Goal: Information Seeking & Learning: Learn about a topic

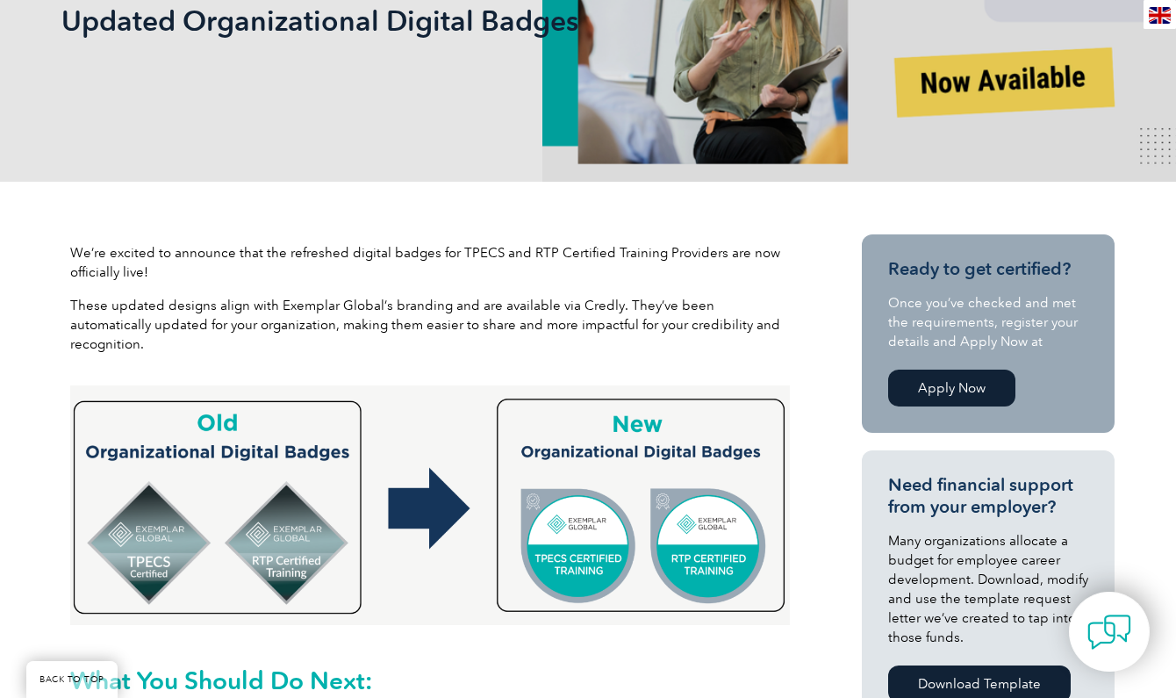
scroll to position [397, 0]
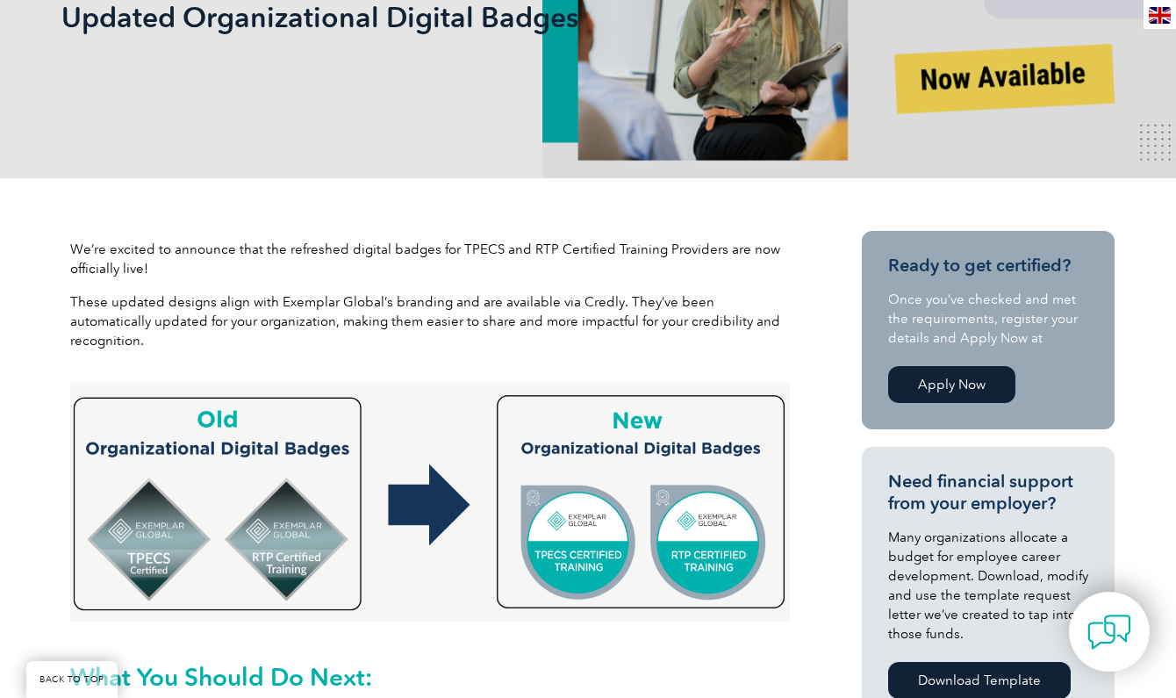
click at [659, 447] on img at bounding box center [429, 502] width 719 height 240
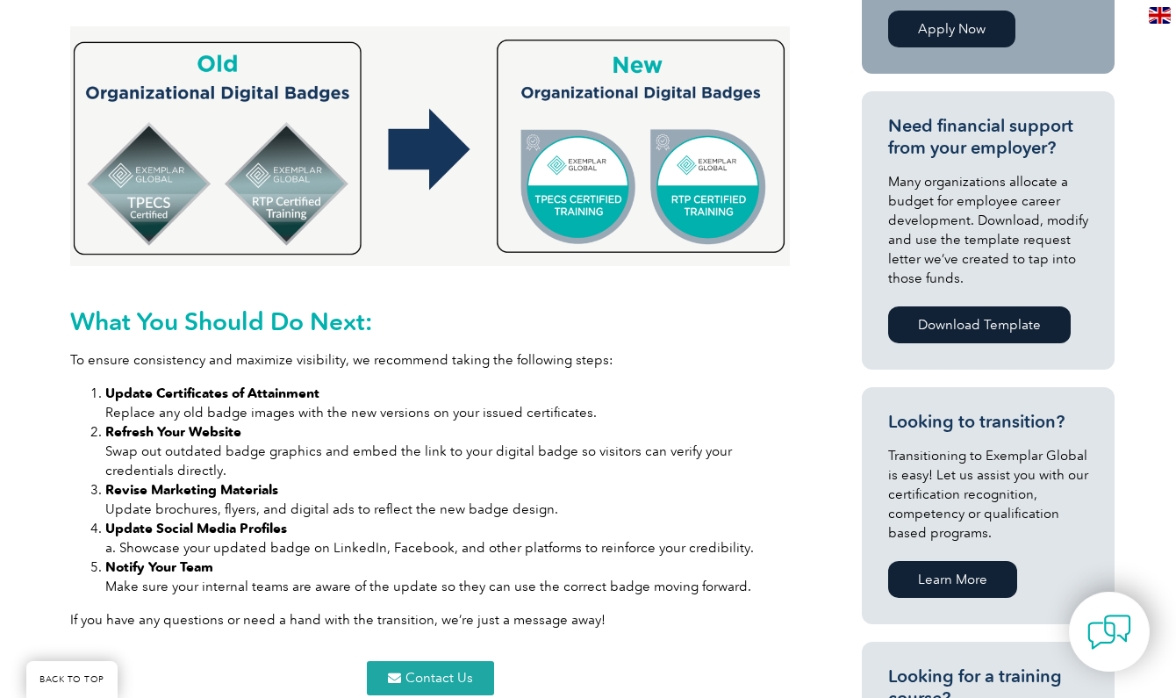
scroll to position [771, 0]
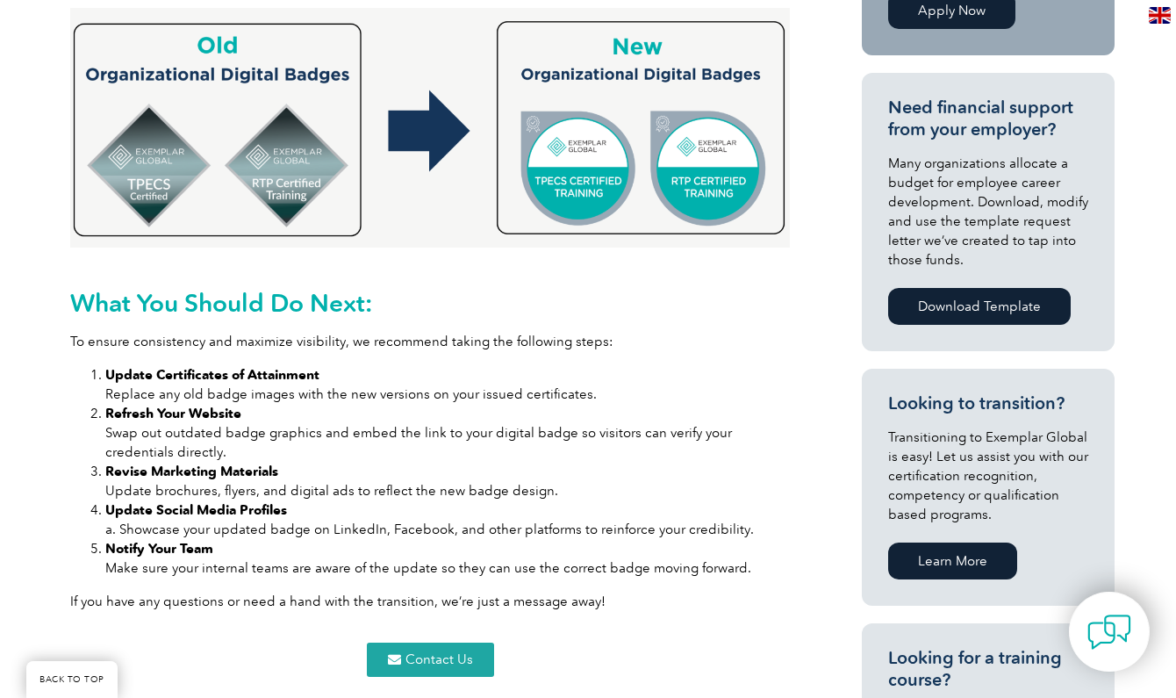
click at [659, 461] on li "Revise Marketing Materials Update brochures, flyers, and digital ads to reflect…" at bounding box center [447, 480] width 684 height 39
drag, startPoint x: 659, startPoint y: 447, endPoint x: 650, endPoint y: 404, distance: 43.9
click at [650, 404] on ol "Update Certificates of Attainment Replace any old badge images with the new ver…" at bounding box center [429, 471] width 719 height 212
click at [609, 365] on li "Update Certificates of Attainment Replace any old badge images with the new ver…" at bounding box center [447, 384] width 684 height 39
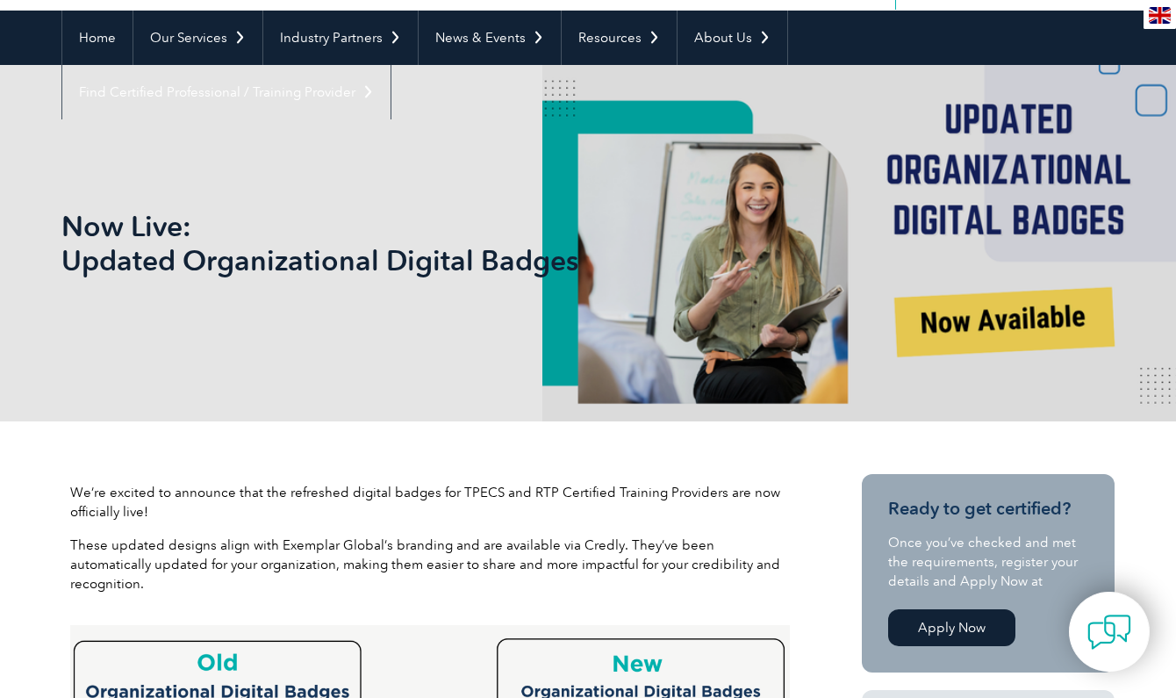
scroll to position [156, 0]
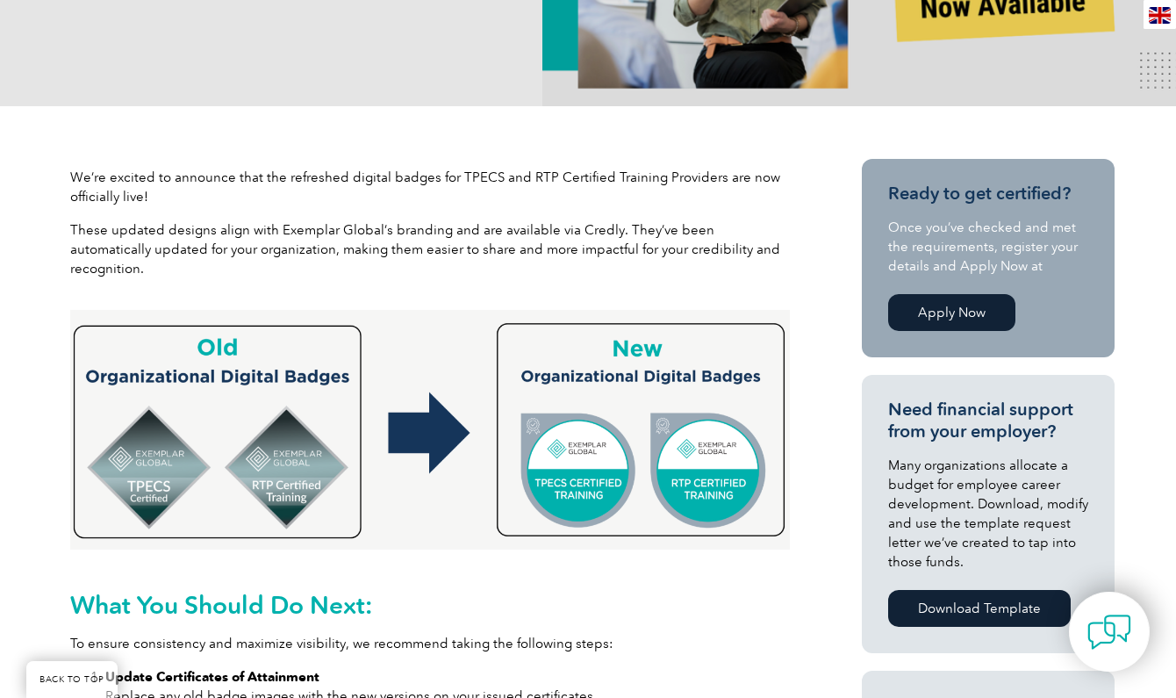
scroll to position [476, 0]
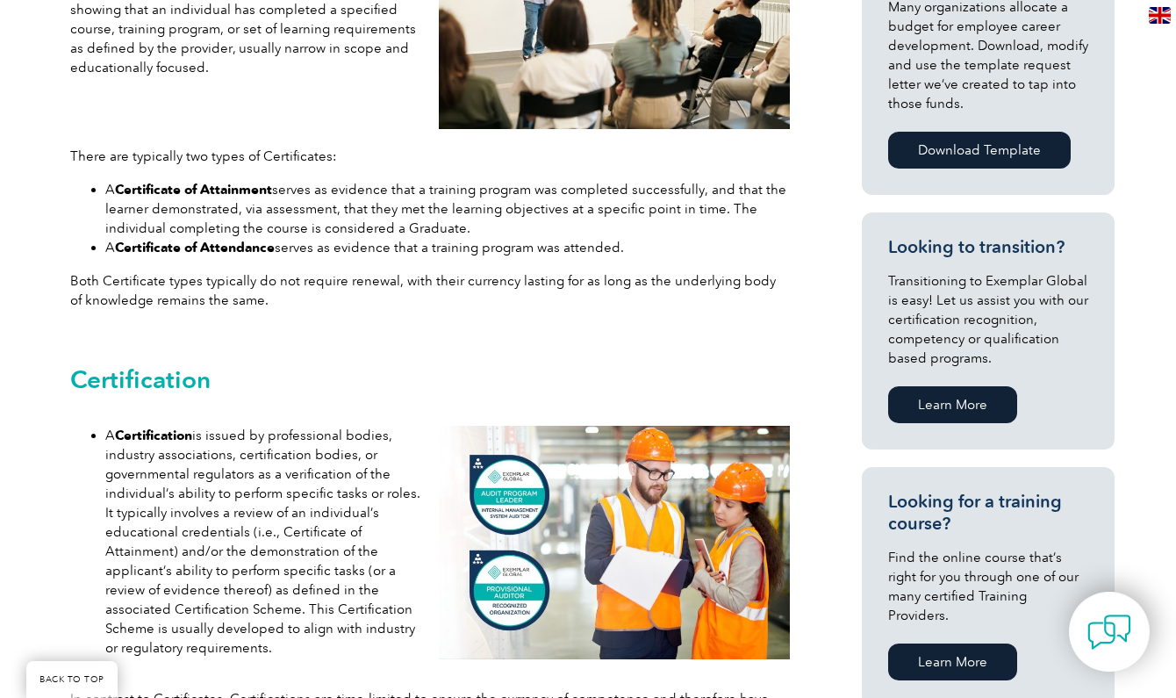
scroll to position [937, 0]
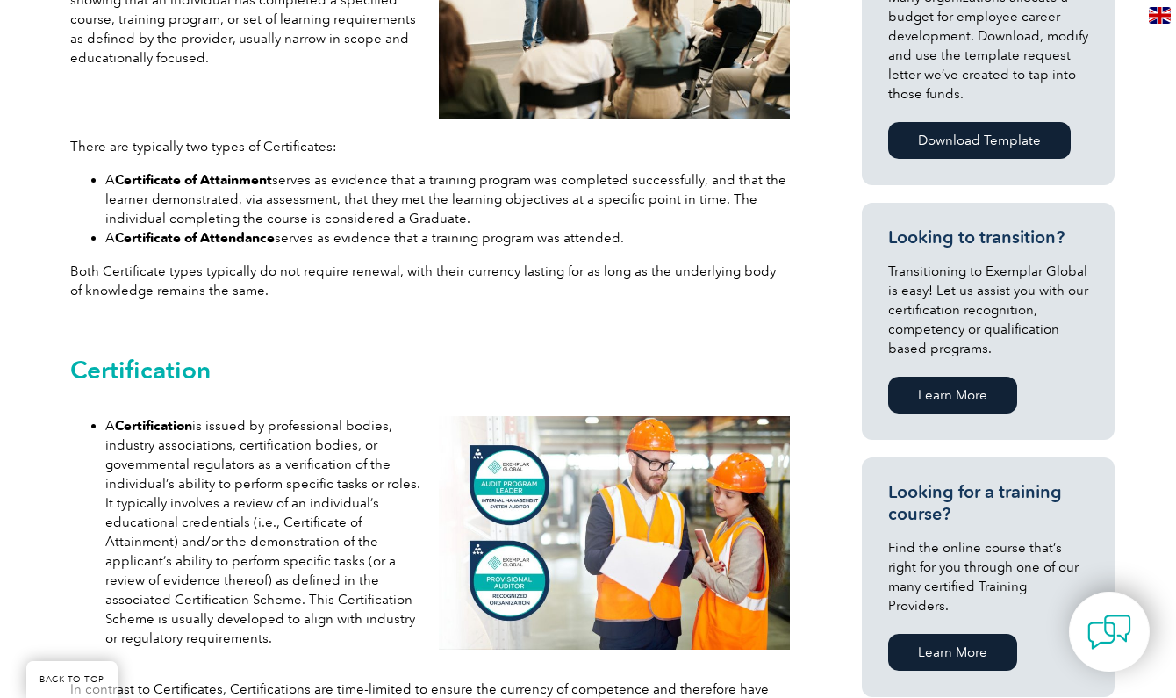
click at [699, 487] on img at bounding box center [614, 532] width 351 height 233
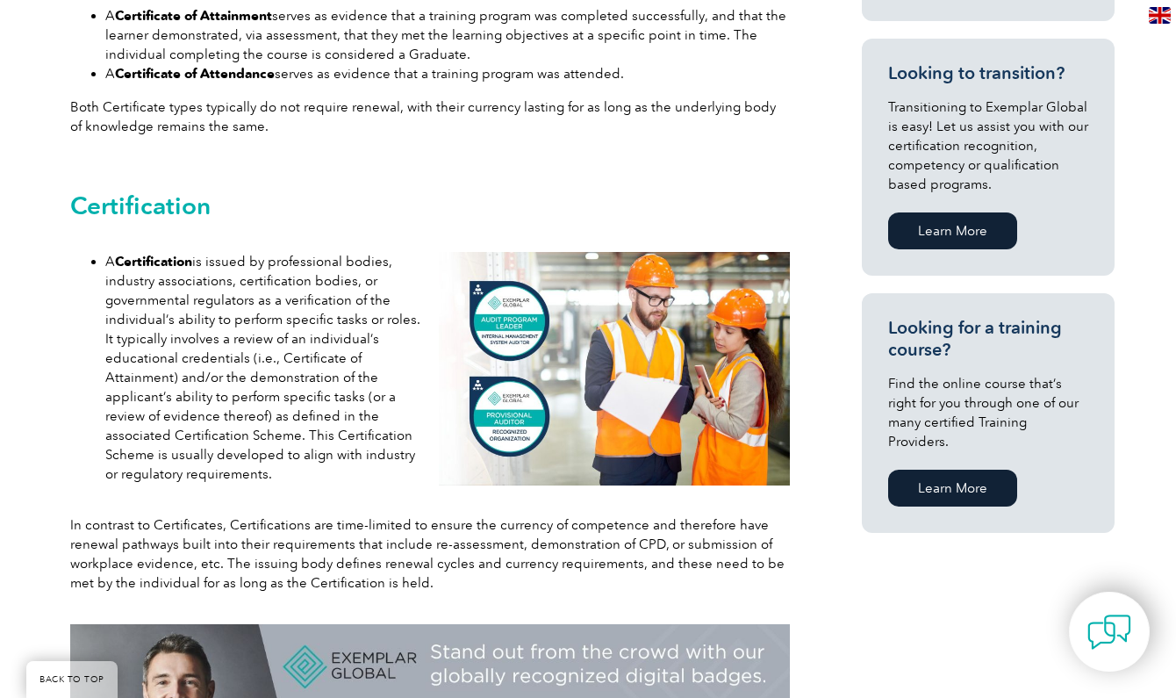
scroll to position [1128, 0]
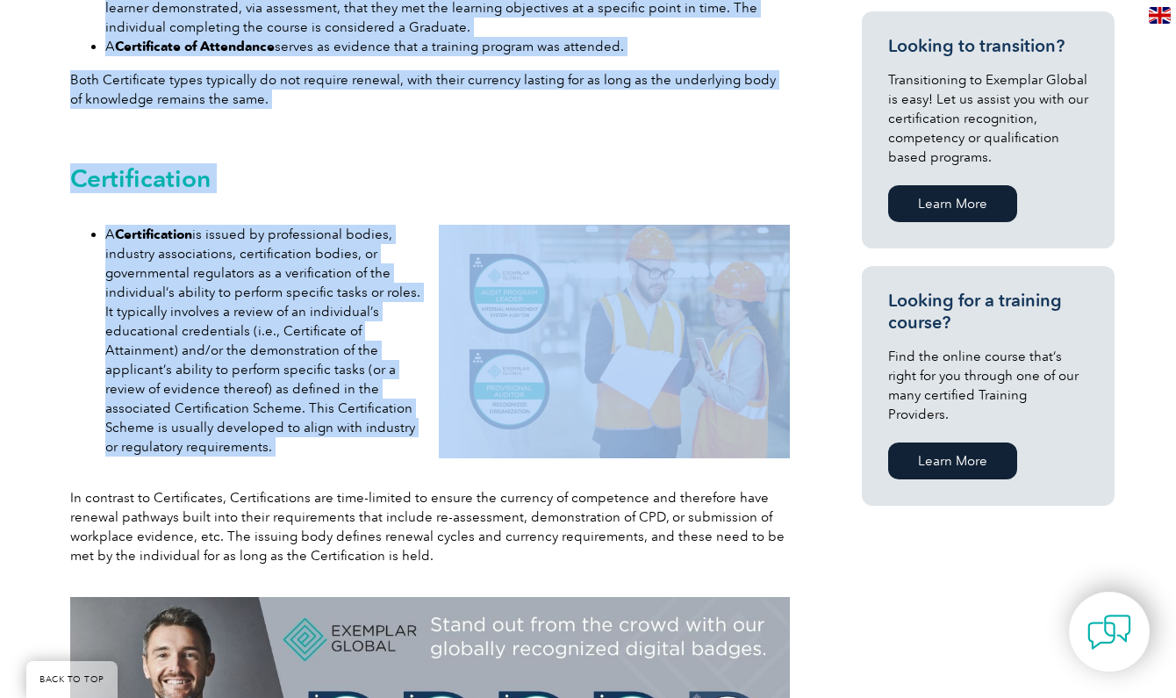
drag, startPoint x: 699, startPoint y: 487, endPoint x: 842, endPoint y: 559, distance: 160.1
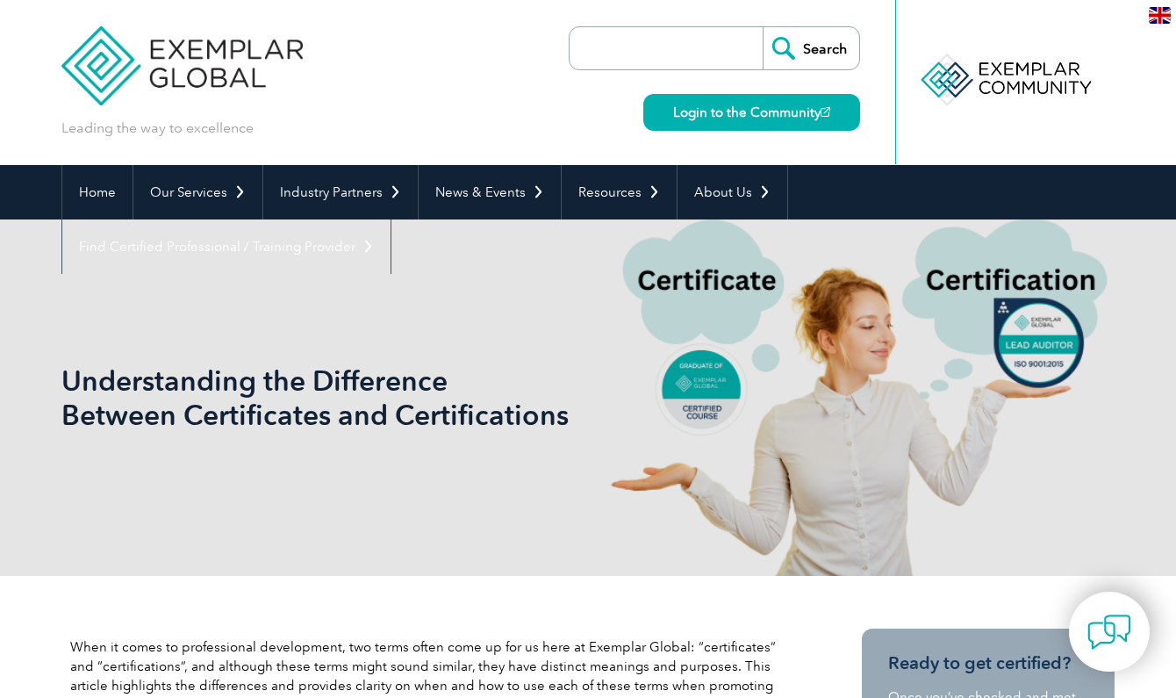
scroll to position [0, 0]
